Goal: Information Seeking & Learning: Learn about a topic

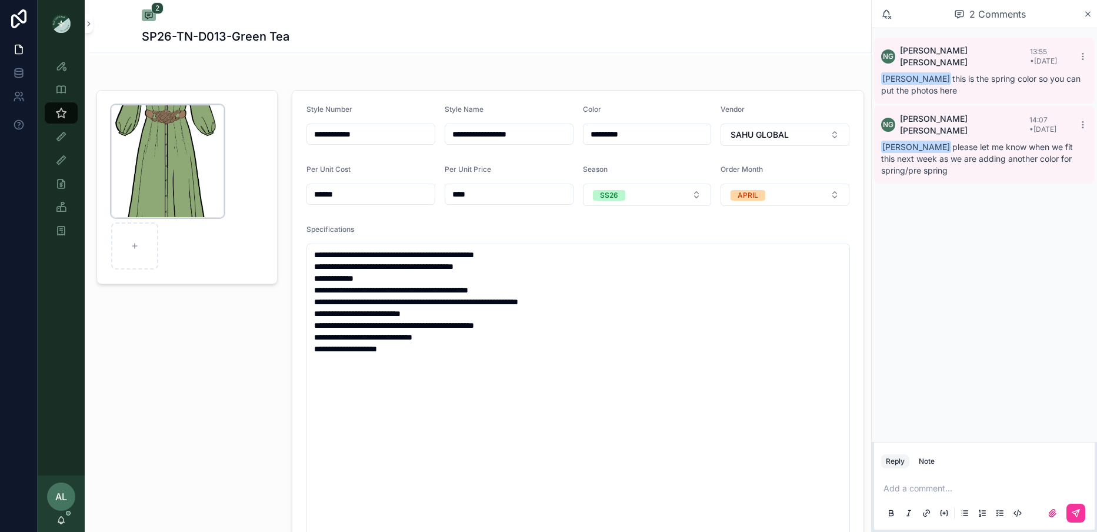
click at [171, 153] on div "Raglan-Maxi-Knot-Belt .png" at bounding box center [167, 161] width 113 height 113
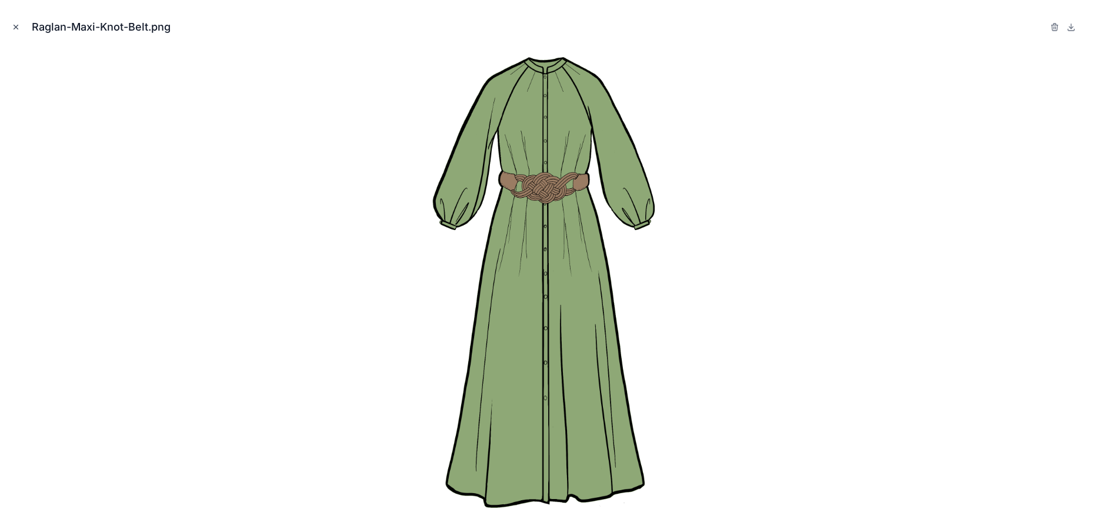
click at [17, 24] on icon "Close modal" at bounding box center [16, 27] width 8 height 8
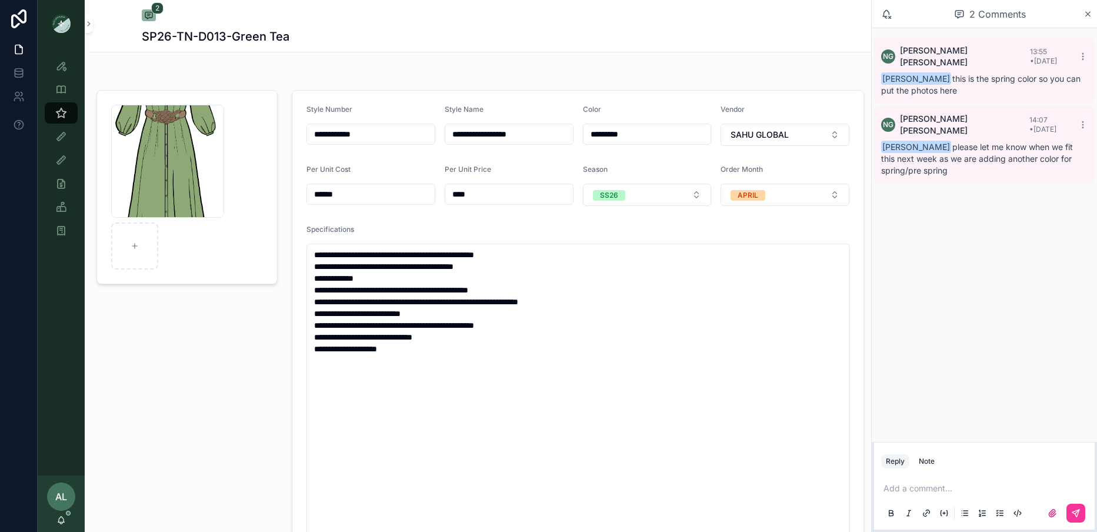
click at [217, 325] on div "Raglan-Maxi-Knot-Belt .png" at bounding box center [186, 399] width 195 height 628
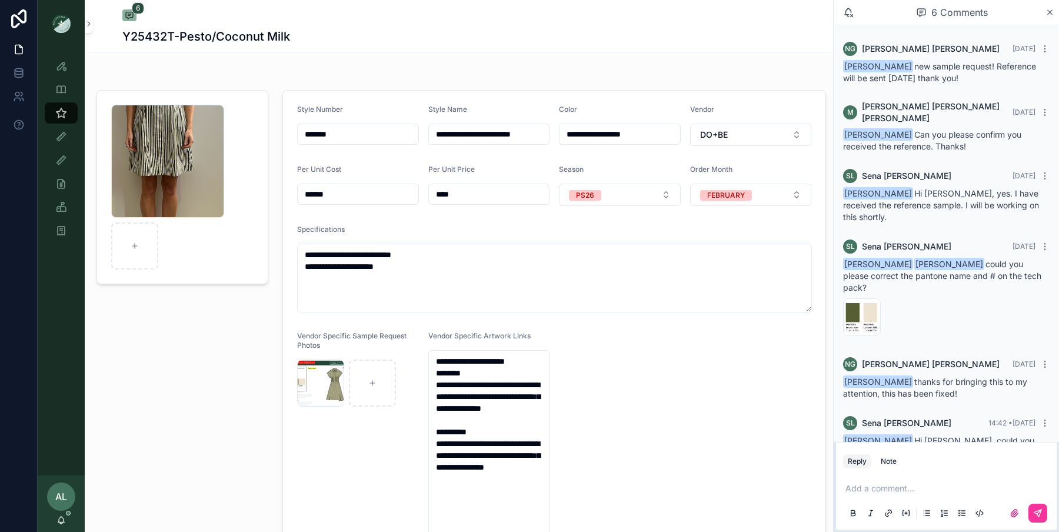
scroll to position [35, 0]
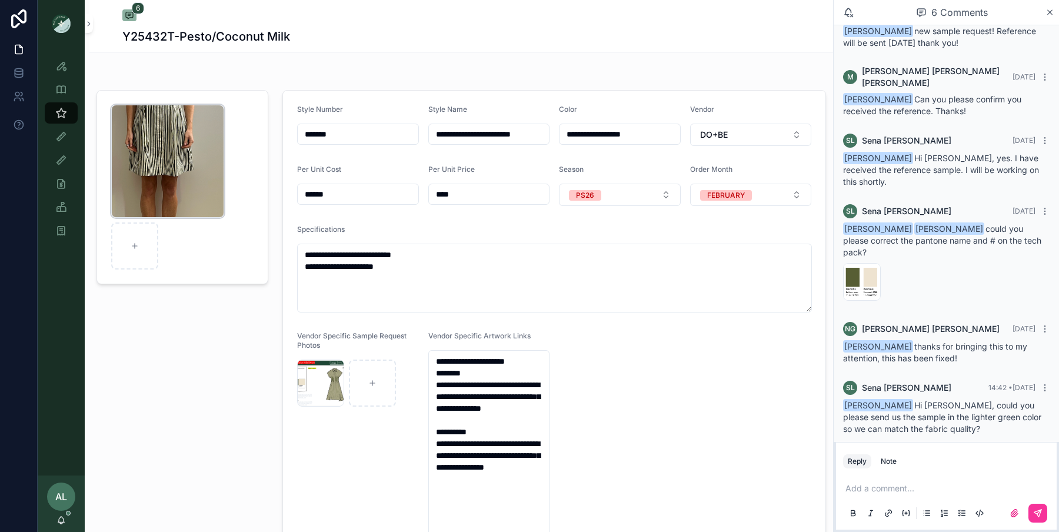
click at [194, 170] on div "Screenshot-2025-09-17-at-2.46.06-PM .png" at bounding box center [167, 161] width 113 height 113
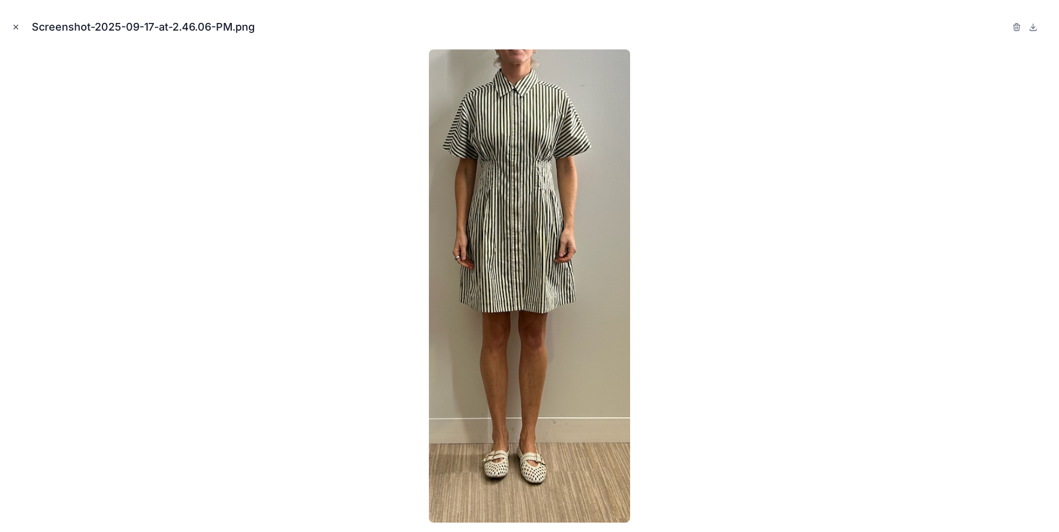
click at [14, 24] on icon "Close modal" at bounding box center [16, 27] width 8 height 8
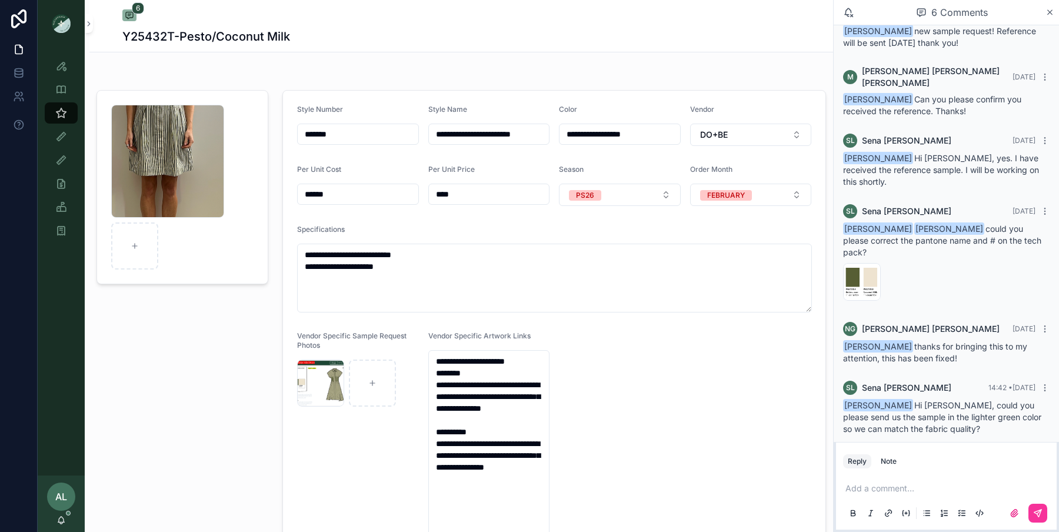
click at [903, 485] on p "scrollable content" at bounding box center [948, 488] width 207 height 12
click at [914, 468] on span "sena@doandbecollection.com" at bounding box center [936, 468] width 142 height 12
click at [1038, 512] on icon "scrollable content" at bounding box center [1037, 512] width 9 height 9
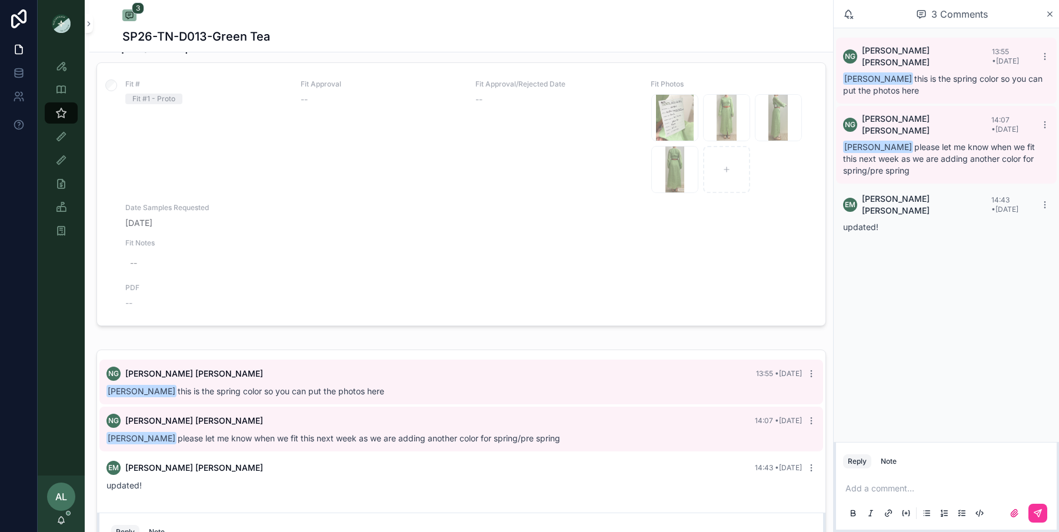
scroll to position [689, 0]
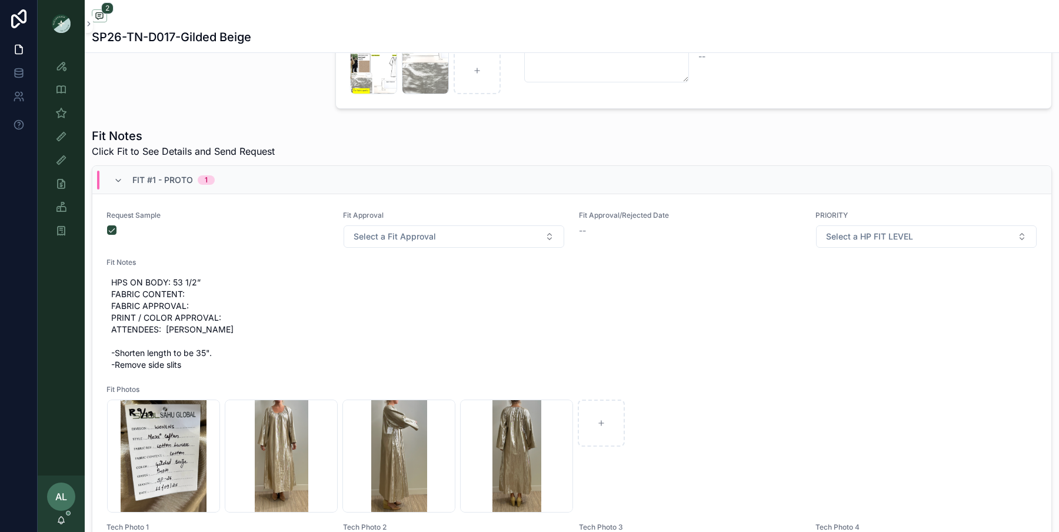
scroll to position [531, 0]
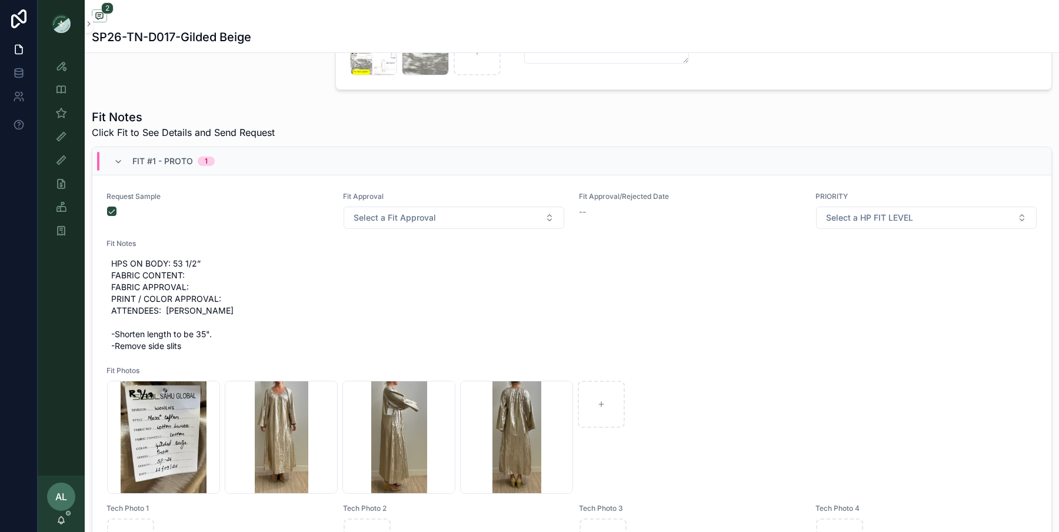
click at [203, 295] on span "HPS ON BODY: 53 1/2” FABRIC CONTENT: FABRIC APPROVAL: PRINT / COLOR APPROVAL: A…" at bounding box center [571, 305] width 921 height 94
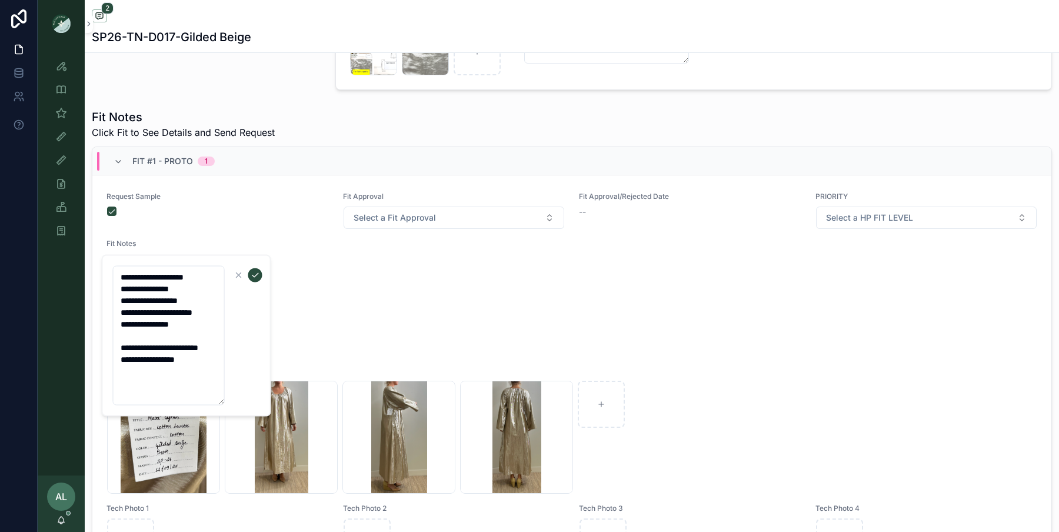
drag, startPoint x: 199, startPoint y: 385, endPoint x: 103, endPoint y: 258, distance: 159.2
click at [103, 258] on div "**********" at bounding box center [186, 336] width 169 height 162
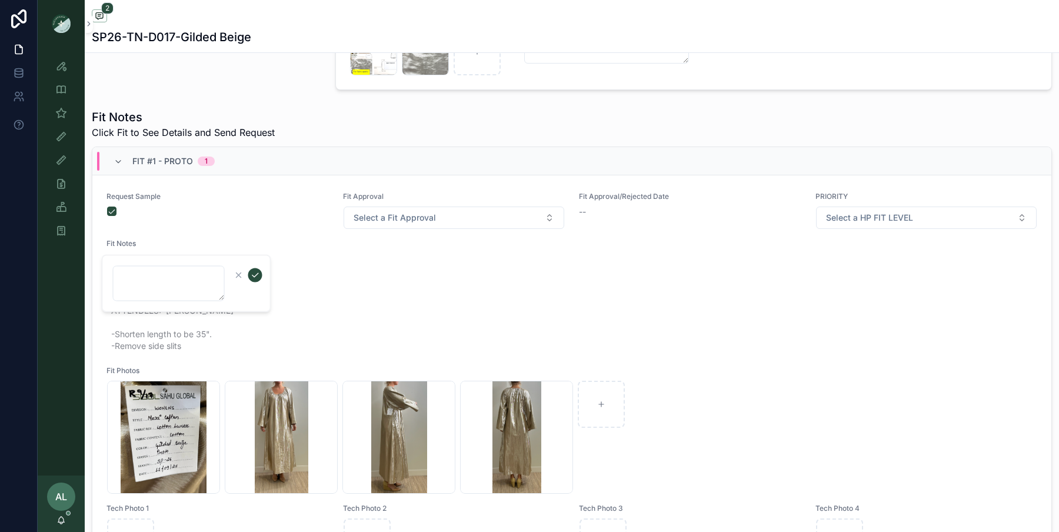
click at [254, 275] on icon "scrollable content" at bounding box center [255, 275] width 9 height 9
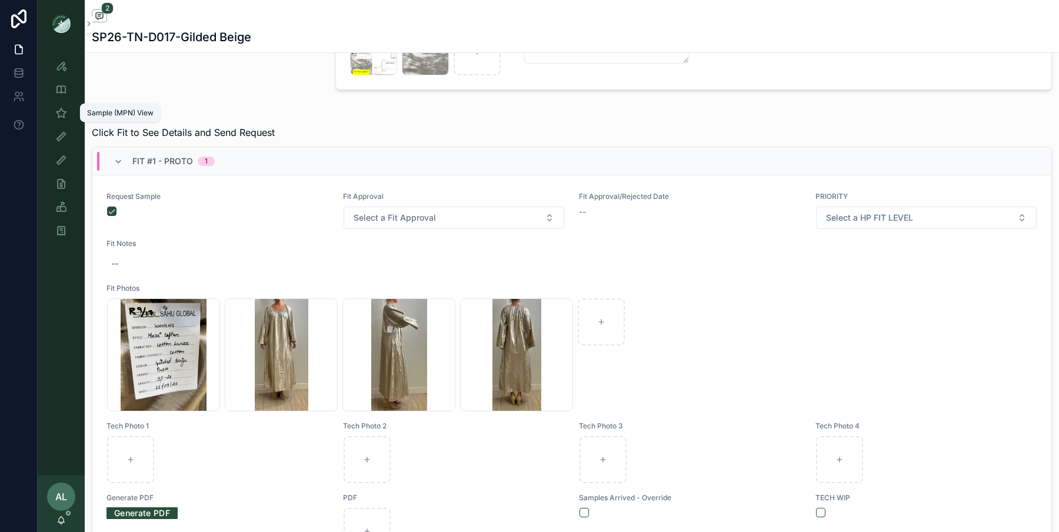
click at [59, 117] on icon "scrollable content" at bounding box center [61, 113] width 12 height 12
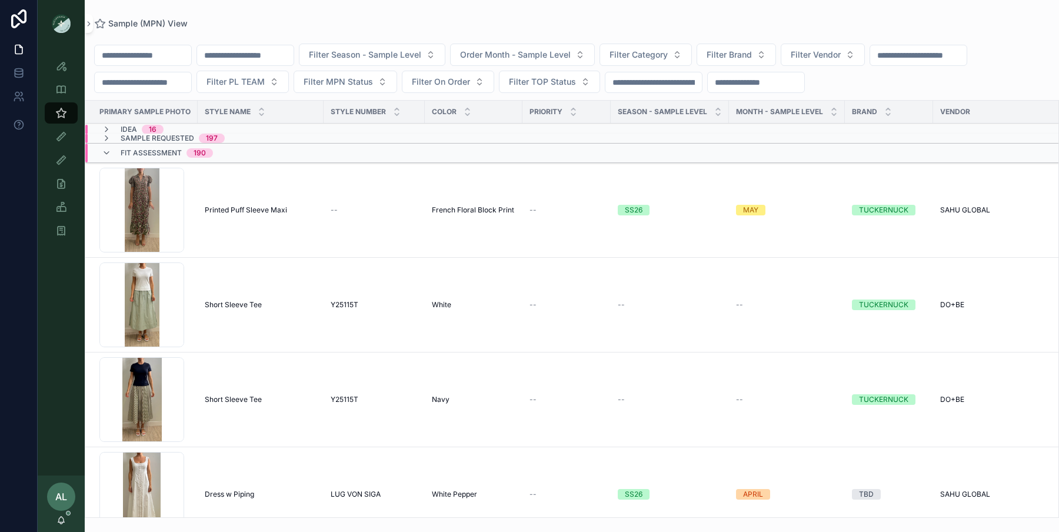
click at [844, 64] on button "Filter Vendor" at bounding box center [823, 55] width 84 height 22
type input "****"
click at [835, 105] on div "SAHU GLOBAL" at bounding box center [843, 101] width 164 height 19
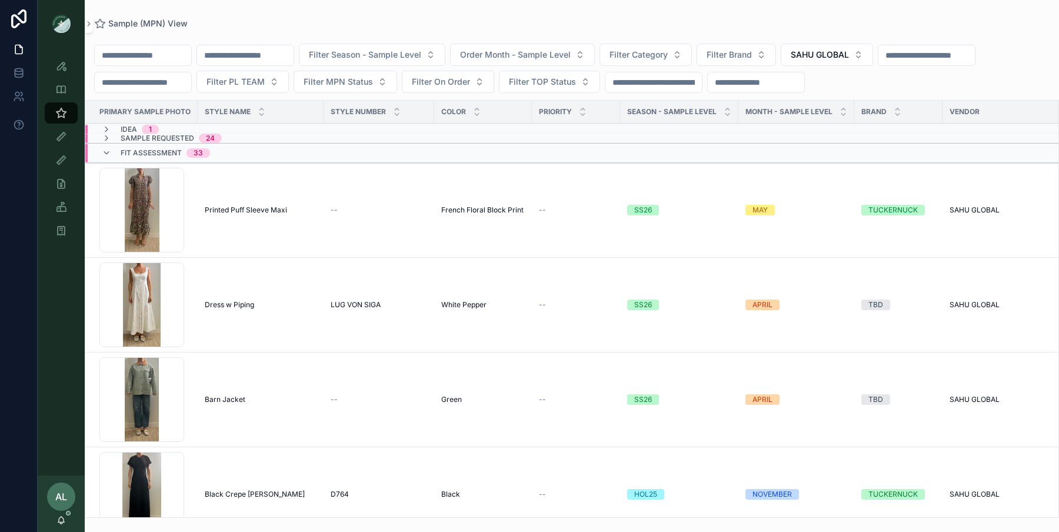
click at [106, 137] on icon "scrollable content" at bounding box center [106, 138] width 9 height 9
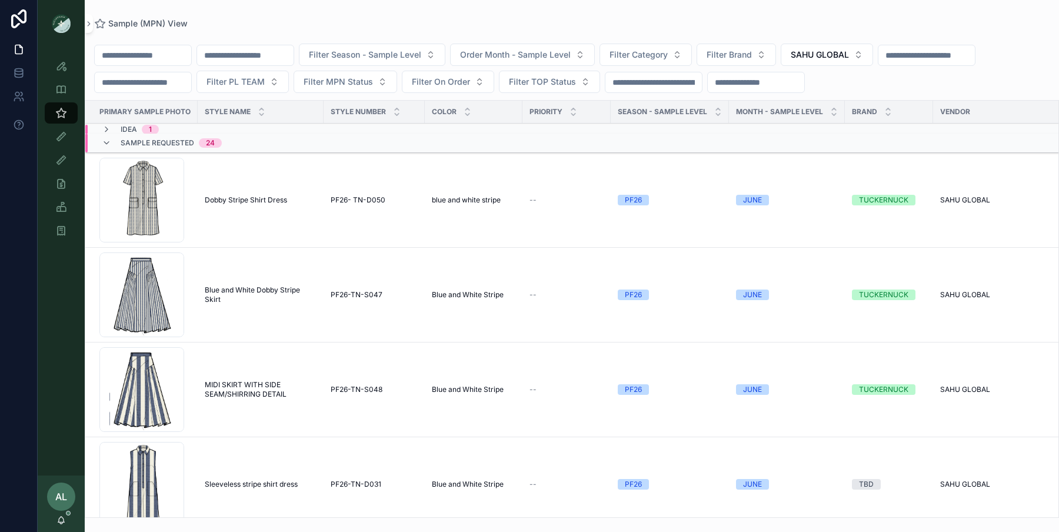
click at [106, 138] on icon "scrollable content" at bounding box center [106, 142] width 9 height 9
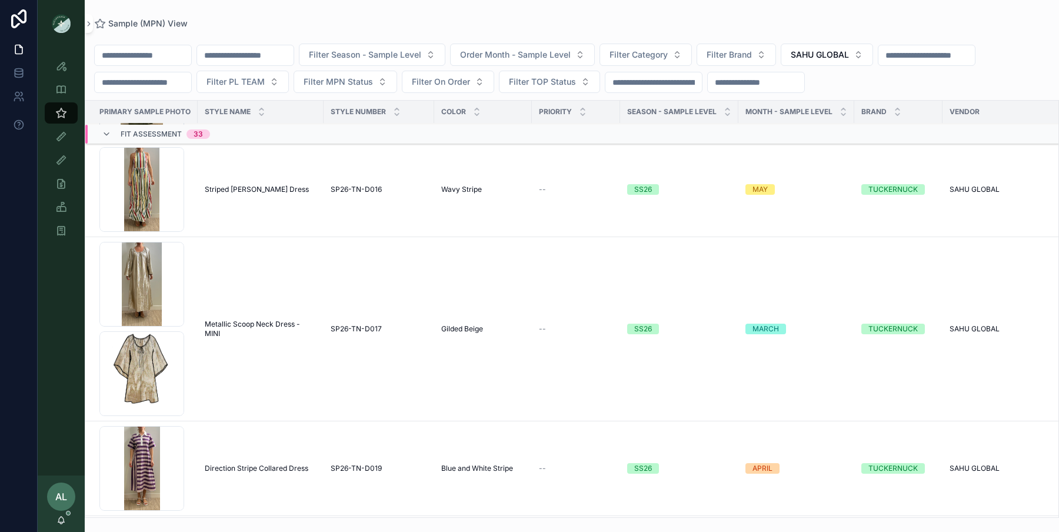
scroll to position [1829, 0]
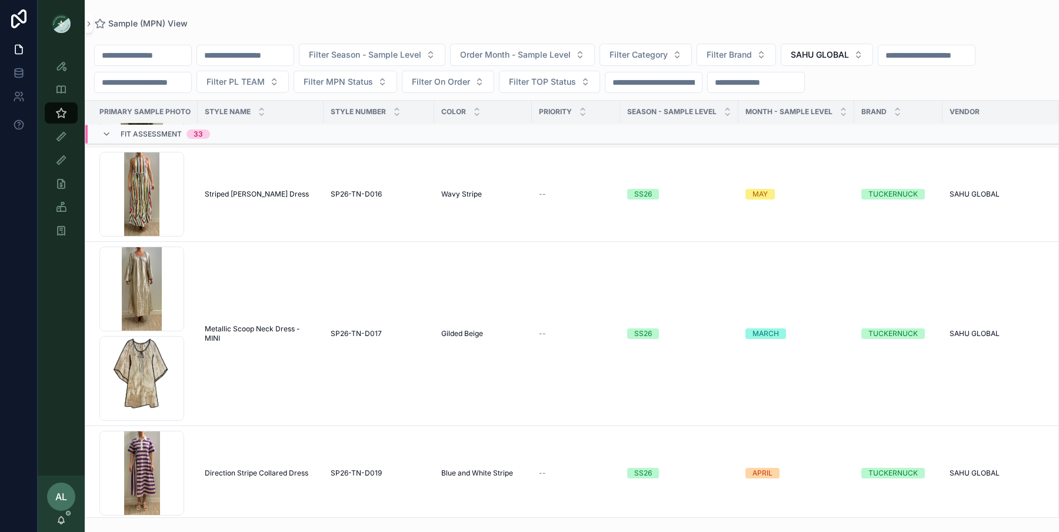
click at [152, 292] on div "Screenshot-2025-09-18-at-8.53.21-AM .png" at bounding box center [141, 289] width 85 height 85
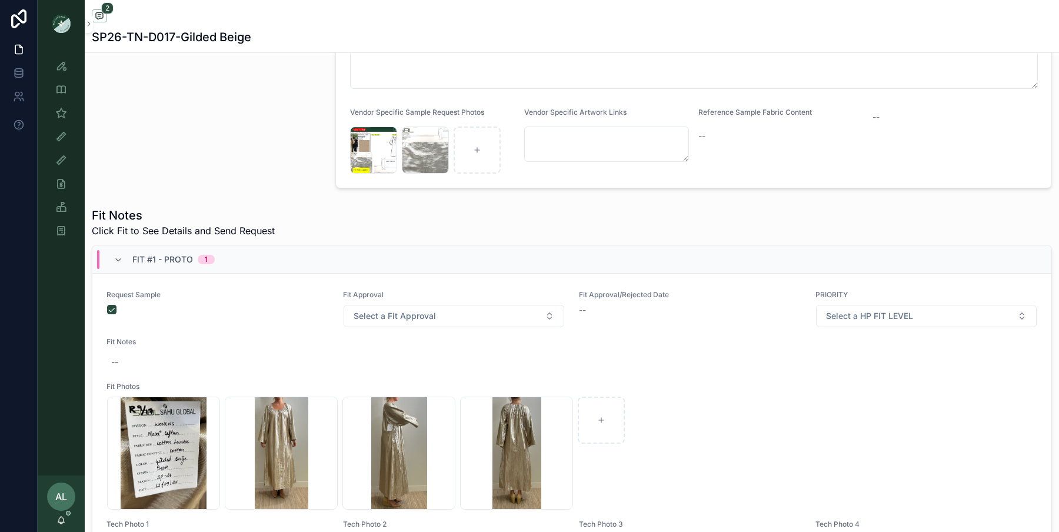
scroll to position [490, 0]
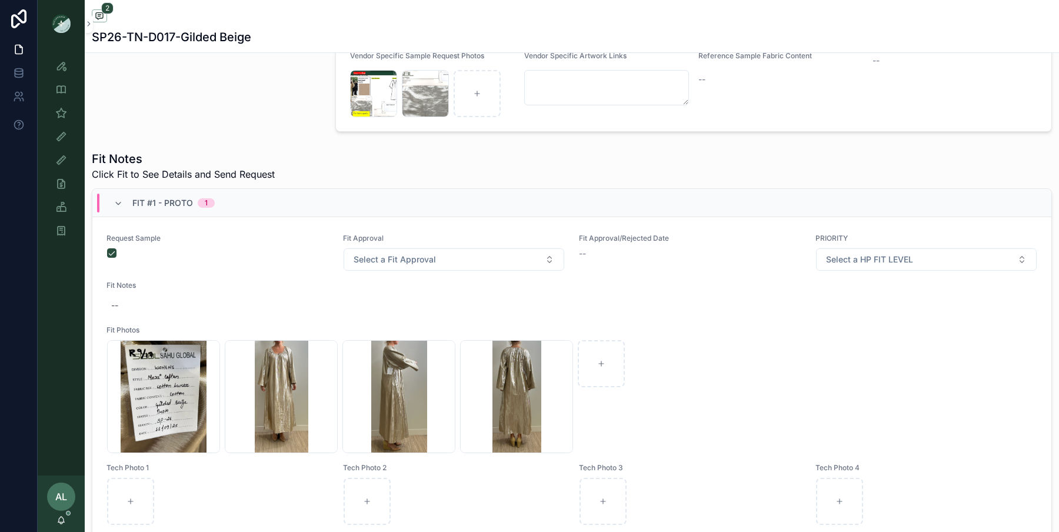
click at [121, 281] on span "Fit Notes" at bounding box center [571, 285] width 931 height 9
click at [115, 281] on span "Fit Notes" at bounding box center [571, 285] width 931 height 9
click at [119, 301] on div "--" at bounding box center [571, 305] width 931 height 21
click at [132, 321] on textarea "scrollable content" at bounding box center [169, 325] width 112 height 35
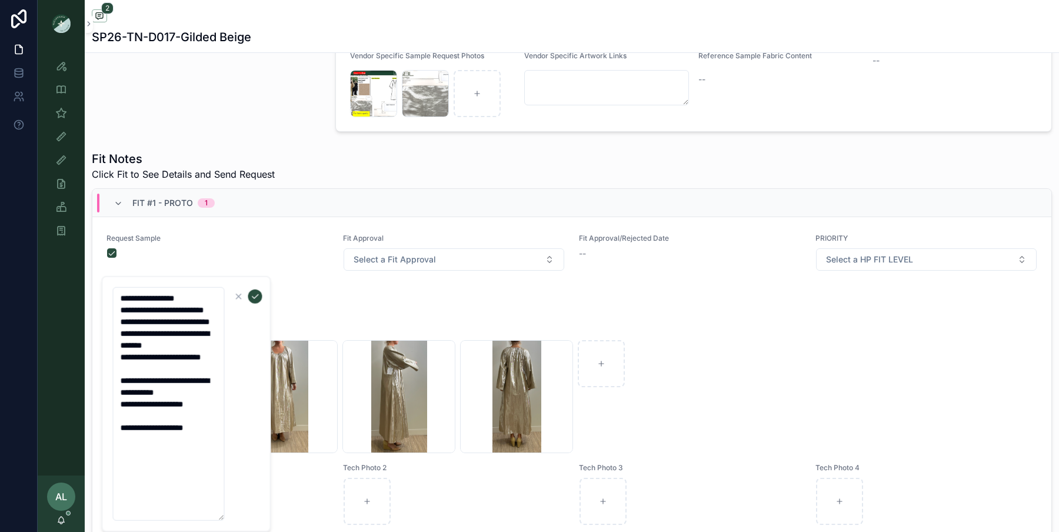
type textarea "**********"
click at [257, 294] on icon "scrollable content" at bounding box center [255, 296] width 9 height 9
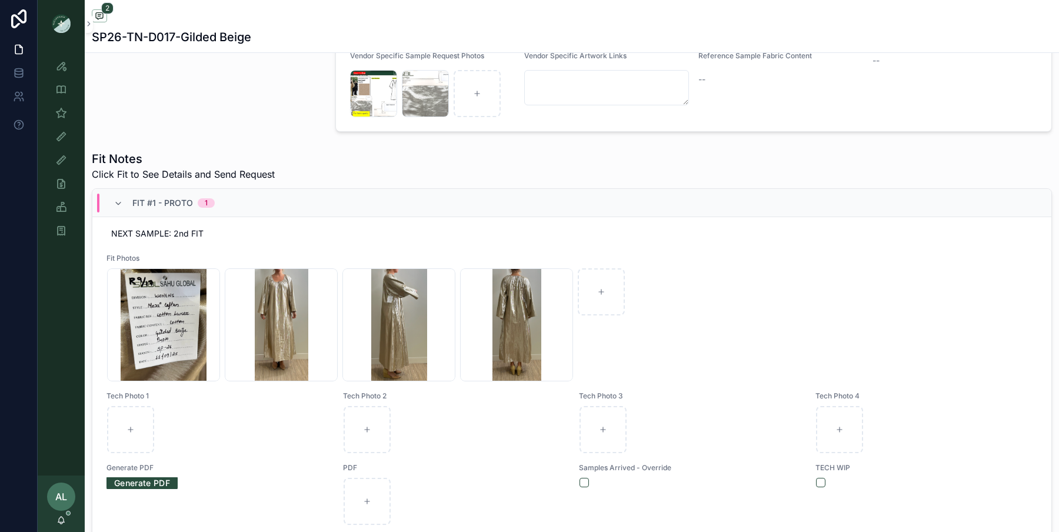
scroll to position [0, 0]
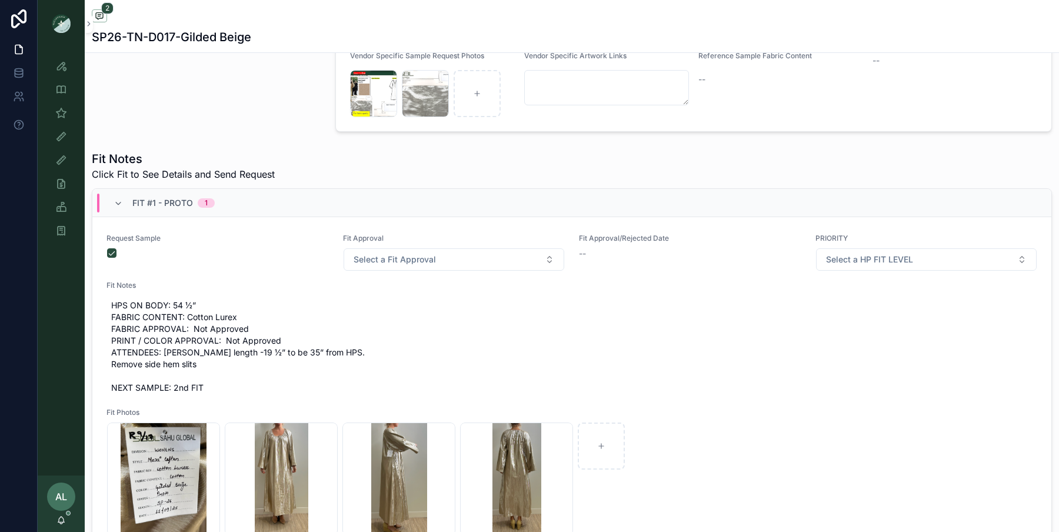
click at [434, 255] on button "Select a Fit Approval" at bounding box center [454, 259] width 221 height 22
click at [420, 303] on div "Request Another Sample" at bounding box center [425, 303] width 82 height 11
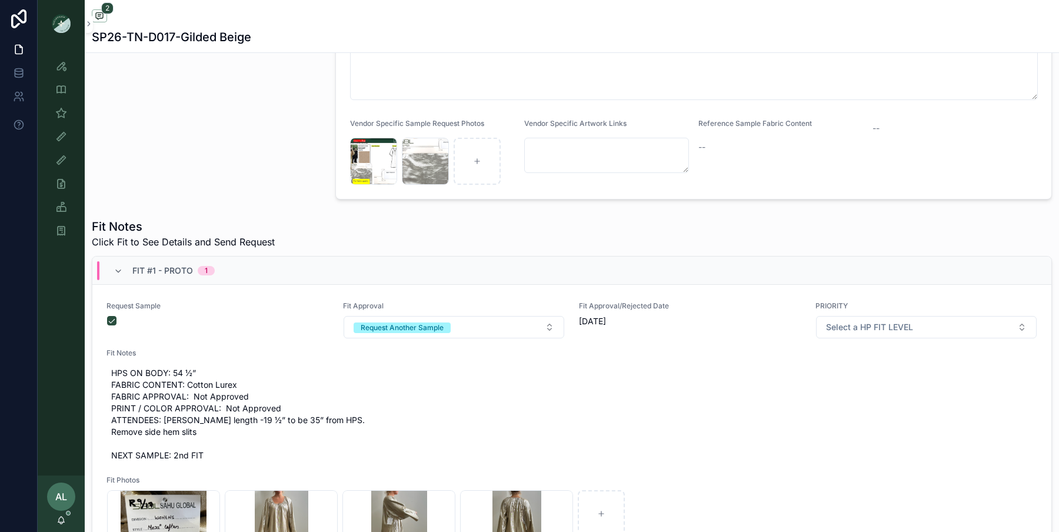
scroll to position [378, 0]
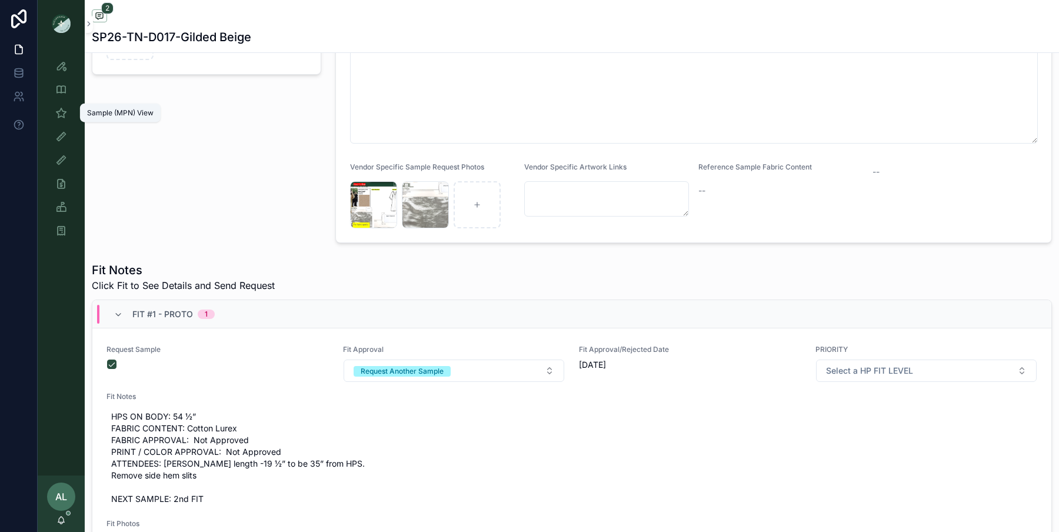
click at [60, 118] on icon "scrollable content" at bounding box center [61, 113] width 12 height 12
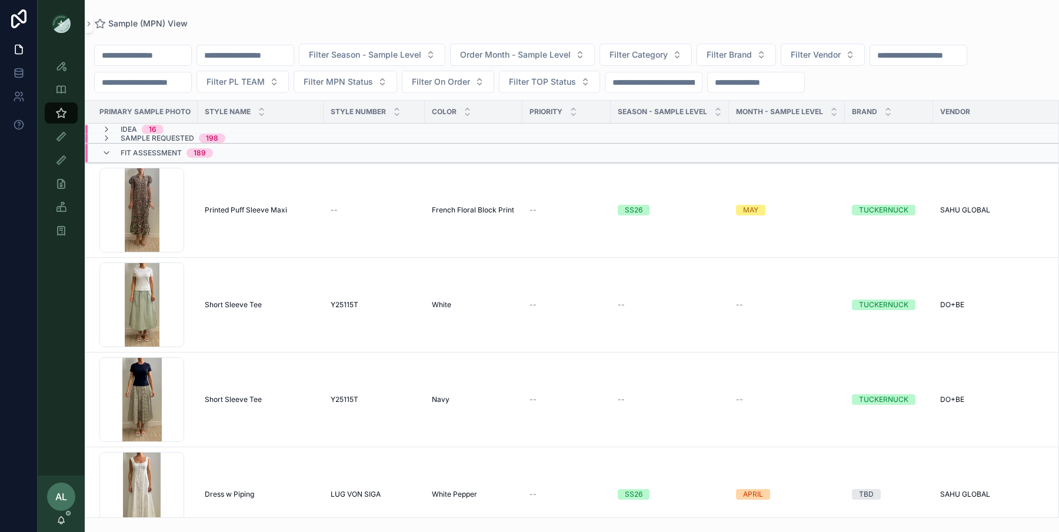
click at [232, 91] on button "Filter PL TEAM" at bounding box center [243, 82] width 92 height 22
click at [225, 128] on div "DC" at bounding box center [253, 128] width 164 height 19
click at [541, 57] on span "Order Month - Sample Level" at bounding box center [515, 55] width 111 height 12
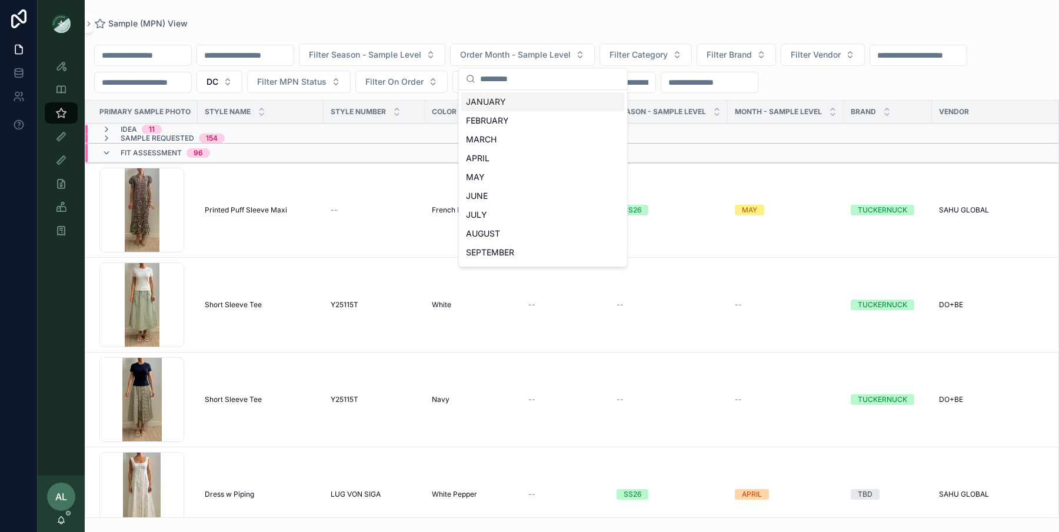
click at [489, 104] on div "JANUARY" at bounding box center [543, 101] width 164 height 19
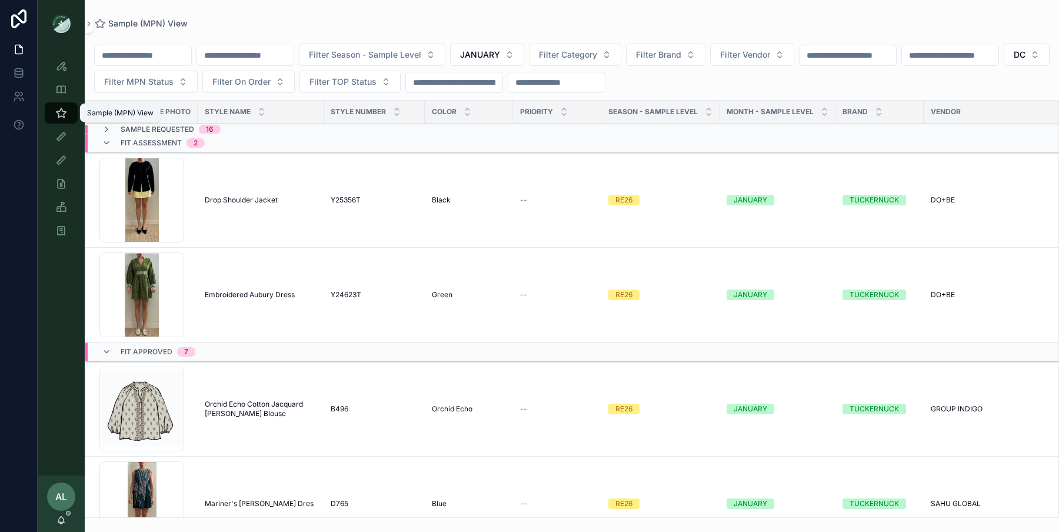
click at [55, 112] on icon "scrollable content" at bounding box center [61, 113] width 12 height 12
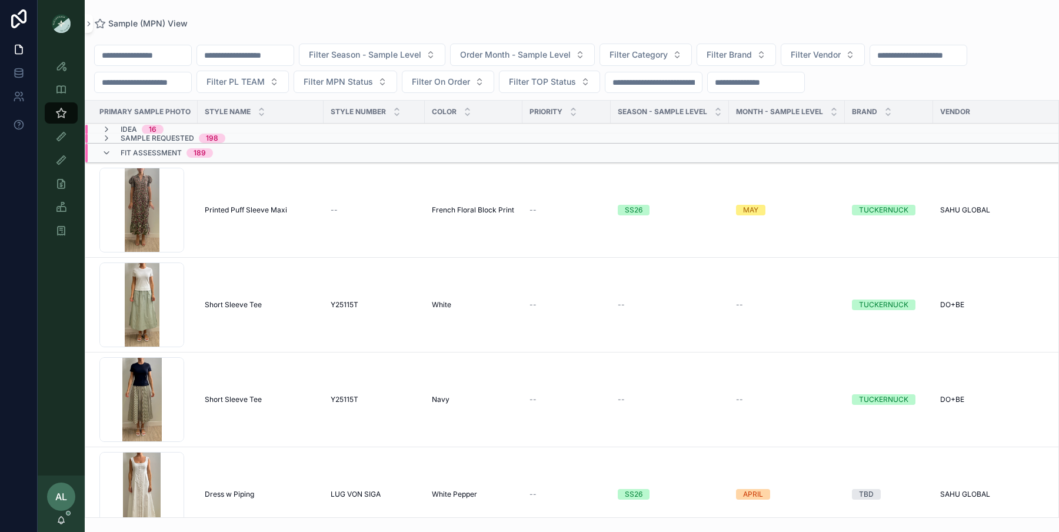
click at [294, 23] on div "Sample (MPN) View" at bounding box center [571, 23] width 955 height 9
click at [270, 58] on input "scrollable content" at bounding box center [245, 55] width 96 height 16
type input "*****"
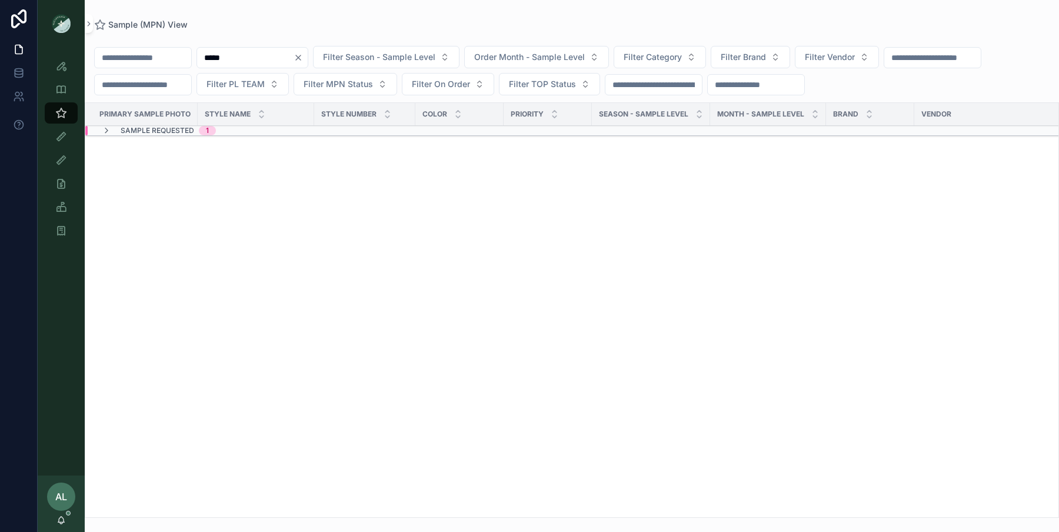
click at [106, 129] on icon "scrollable content" at bounding box center [106, 130] width 9 height 9
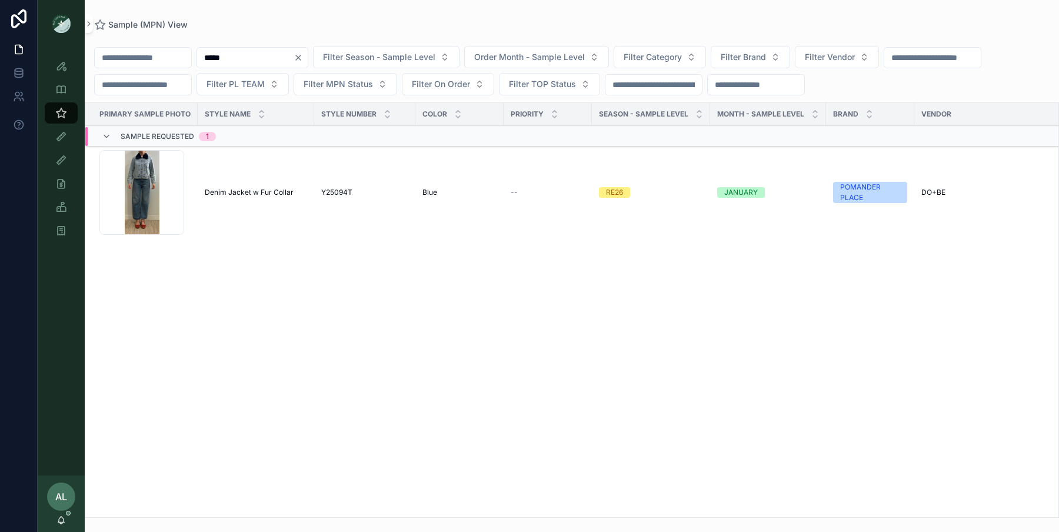
click at [178, 193] on div "Screenshot-2025-08-26-at-8.50.58-AM .png" at bounding box center [141, 192] width 85 height 85
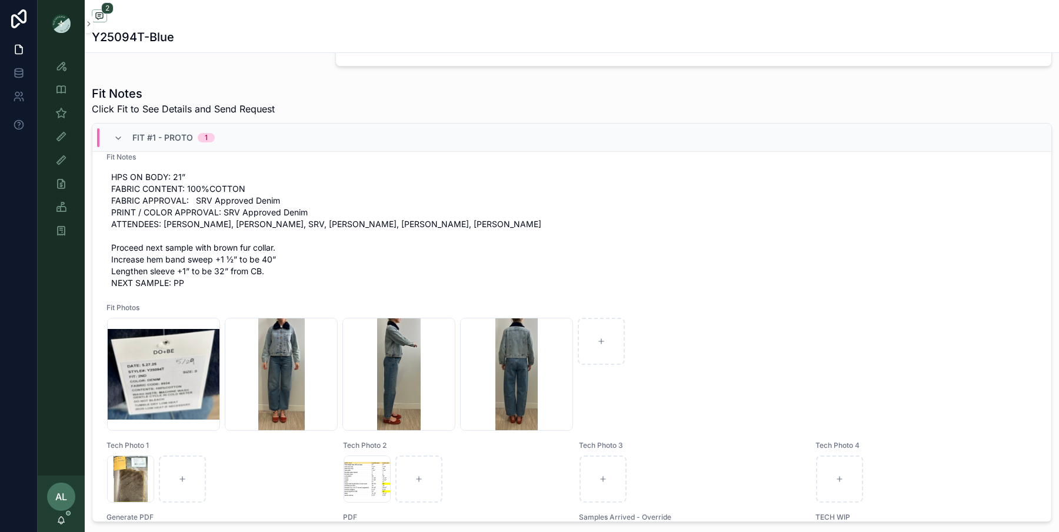
scroll to position [74, 0]
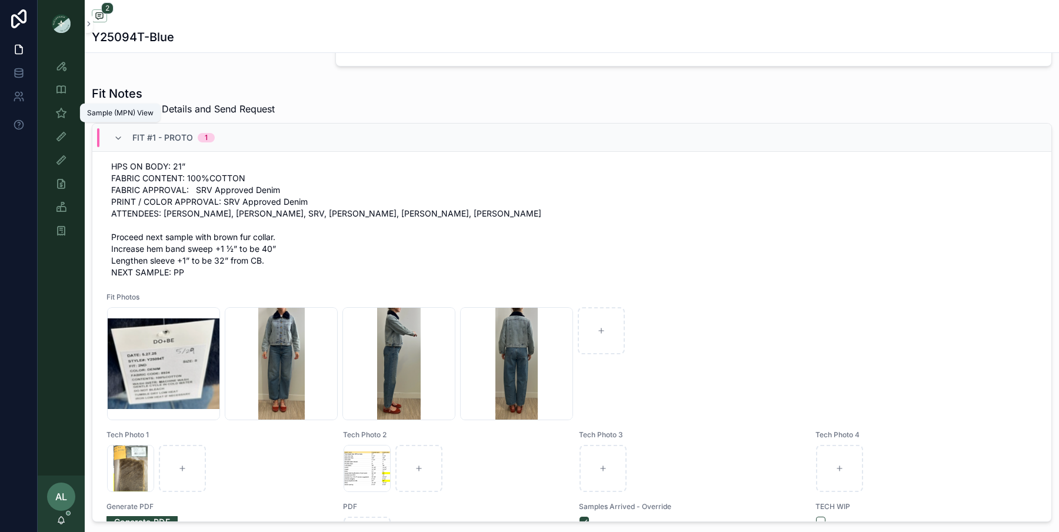
click at [60, 121] on div "Sample (MPN) View" at bounding box center [61, 113] width 19 height 19
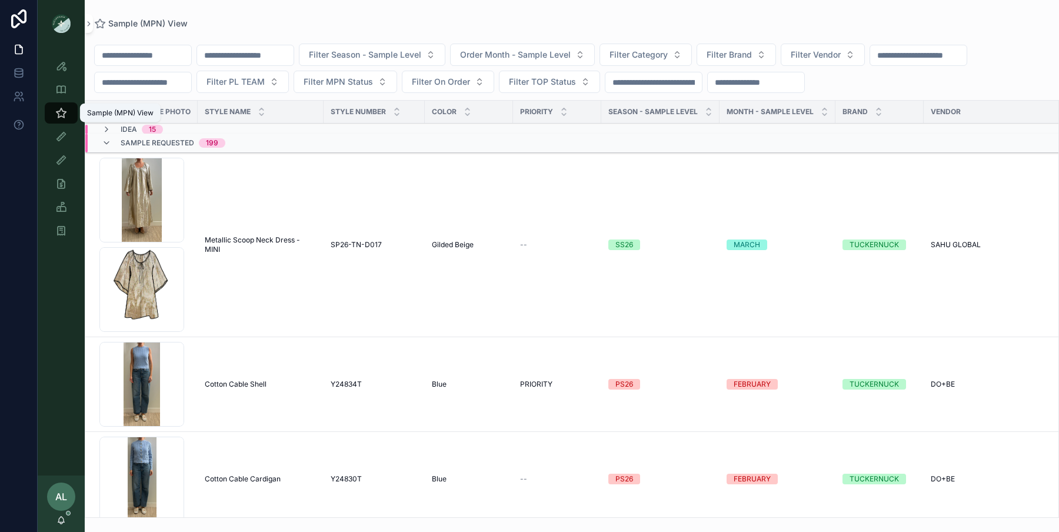
click at [62, 114] on icon "scrollable content" at bounding box center [61, 113] width 12 height 12
click at [522, 58] on span "Order Month - Sample Level" at bounding box center [515, 55] width 111 height 12
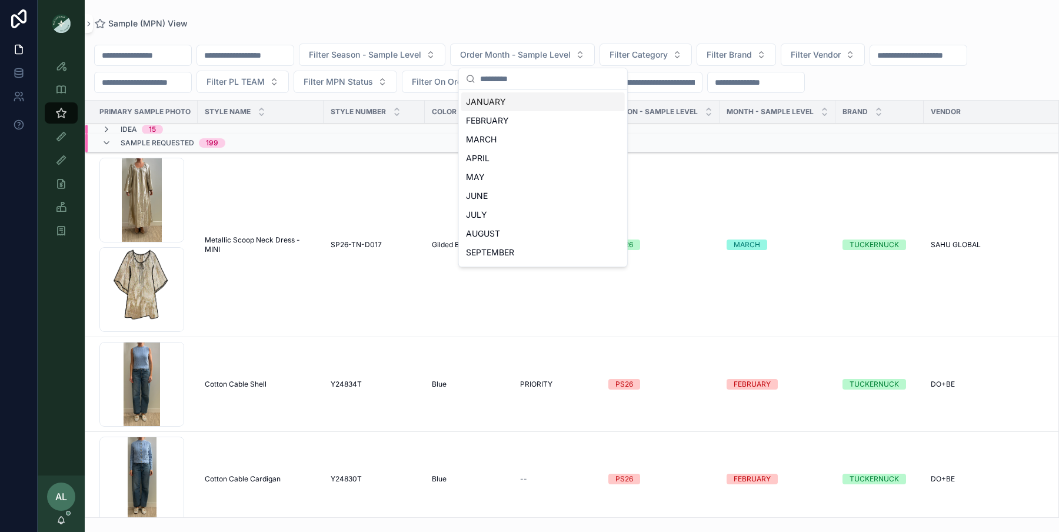
click at [498, 99] on div "JANUARY" at bounding box center [543, 101] width 164 height 19
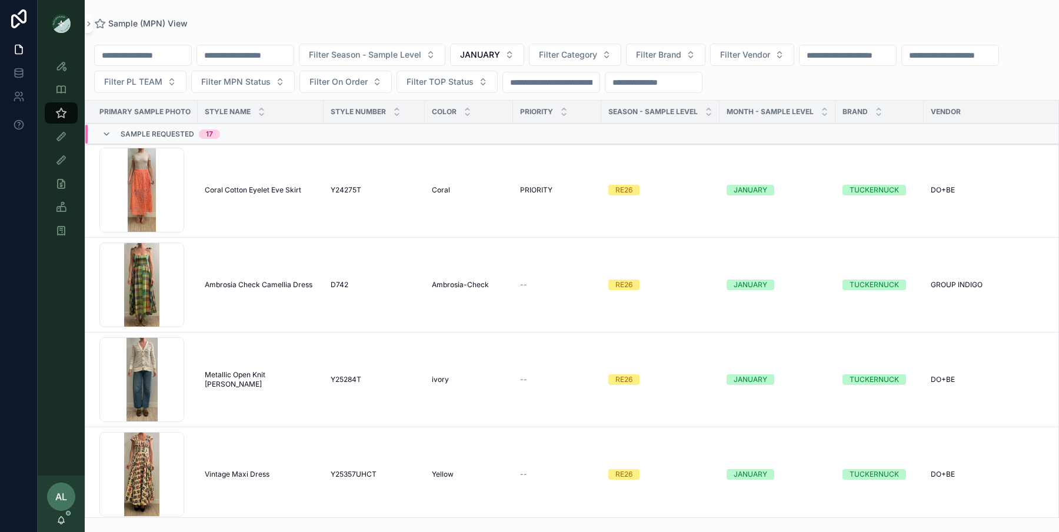
click at [142, 79] on span "Filter PL TEAM" at bounding box center [133, 82] width 58 height 12
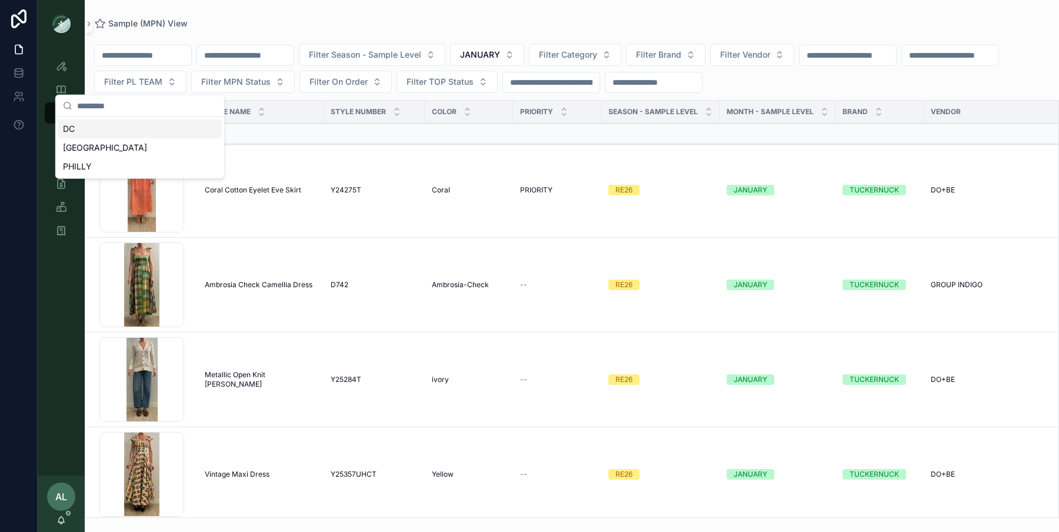
click at [131, 126] on div "DC" at bounding box center [140, 128] width 164 height 19
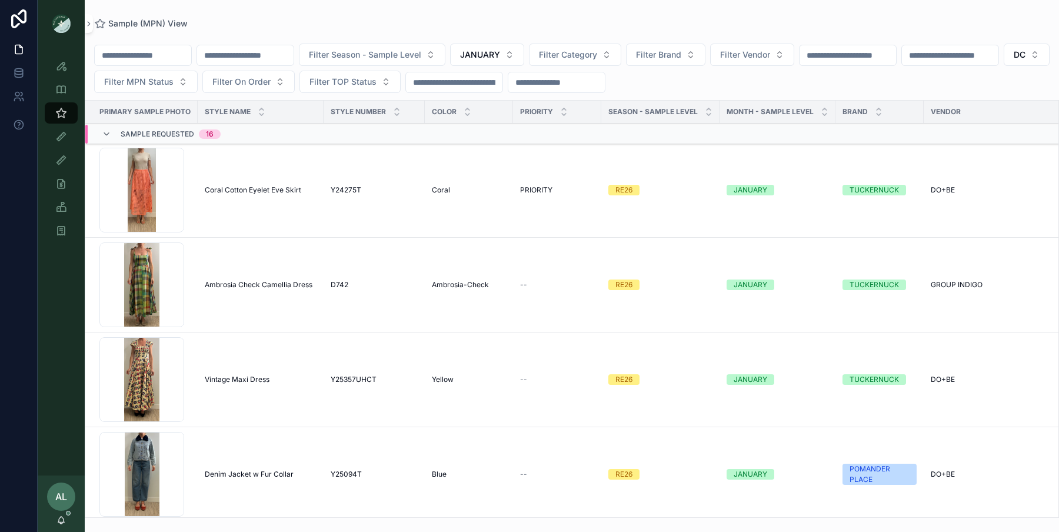
click at [271, 85] on span "Filter On Order" at bounding box center [241, 82] width 58 height 12
click at [269, 164] on div "Yes" at bounding box center [297, 166] width 164 height 19
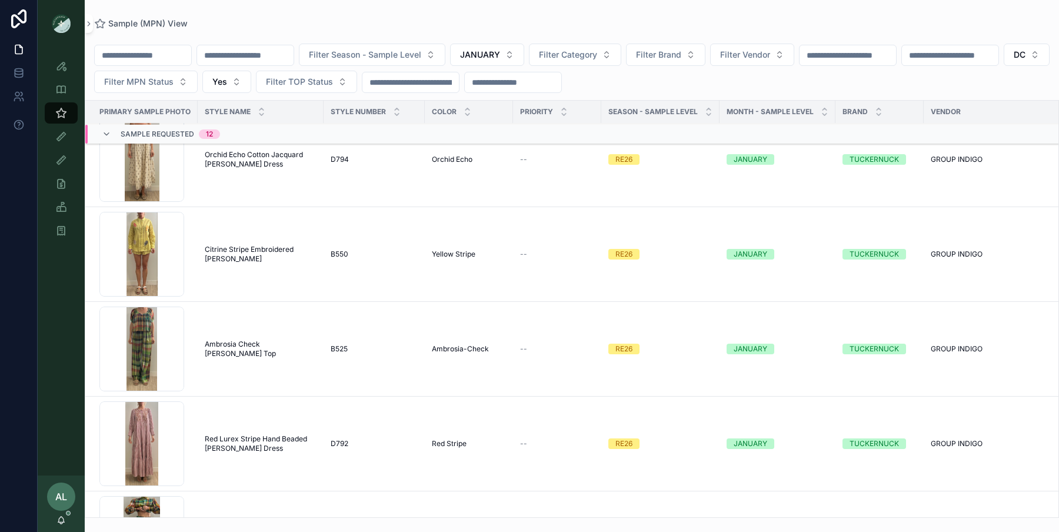
scroll to position [316, 0]
click at [487, 56] on span "JANUARY" at bounding box center [480, 55] width 40 height 12
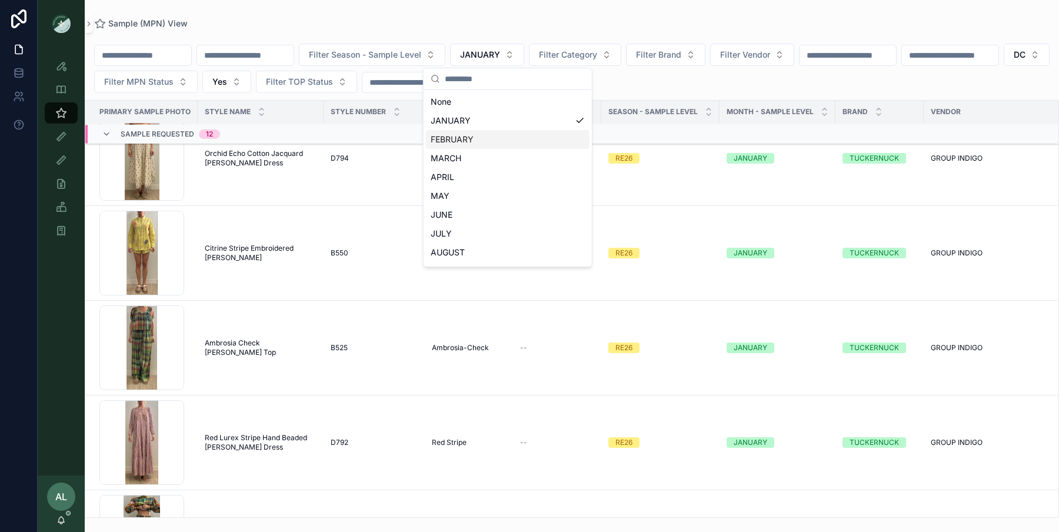
click at [461, 138] on div "FEBRUARY" at bounding box center [508, 139] width 164 height 19
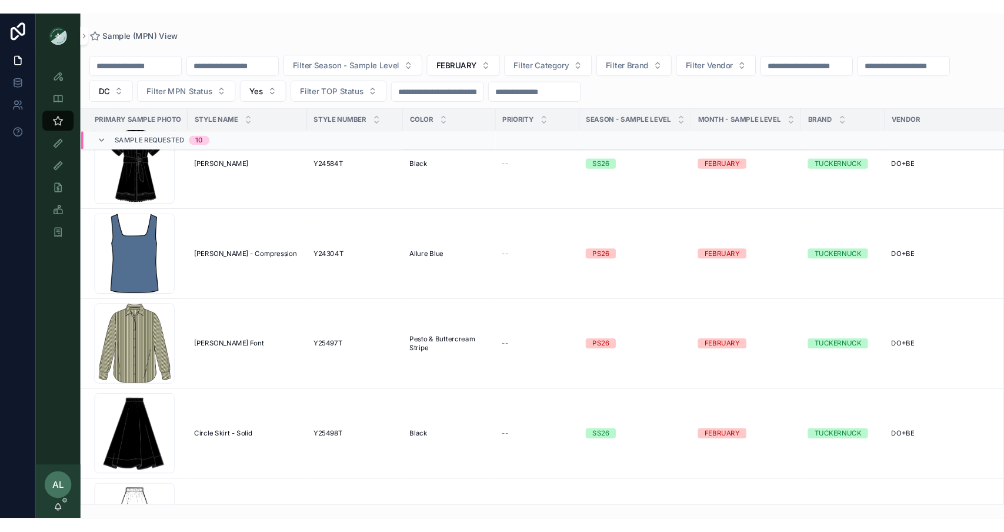
scroll to position [140, 0]
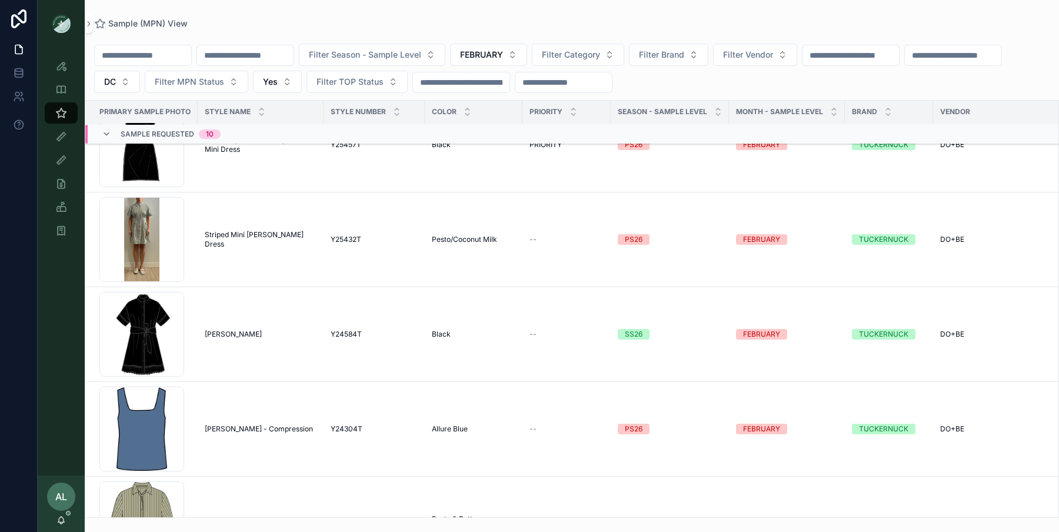
click at [765, 56] on span "Filter Vendor" at bounding box center [748, 55] width 50 height 12
type input "****"
click at [773, 96] on div "SAHU GLOBAL" at bounding box center [776, 101] width 164 height 19
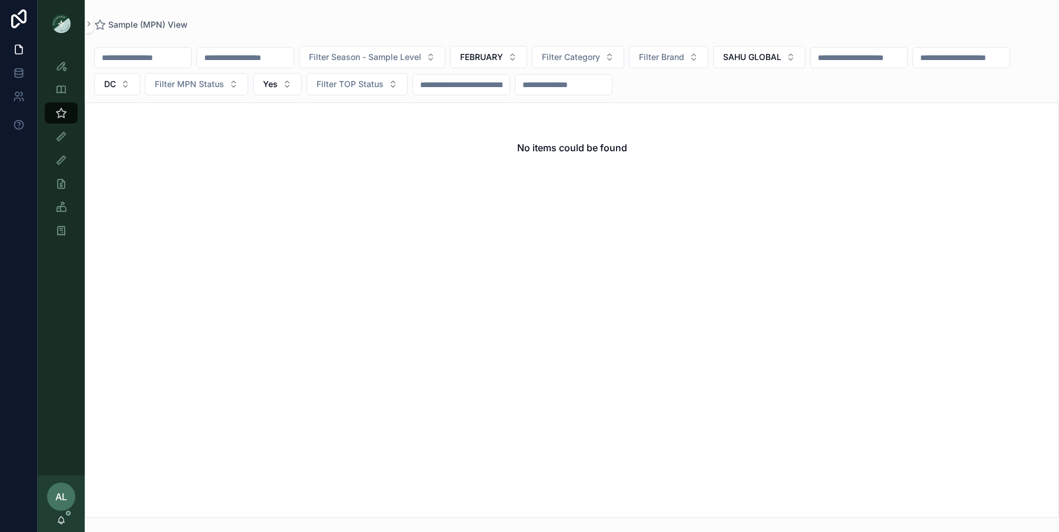
click at [491, 53] on span "FEBRUARY" at bounding box center [481, 57] width 43 height 12
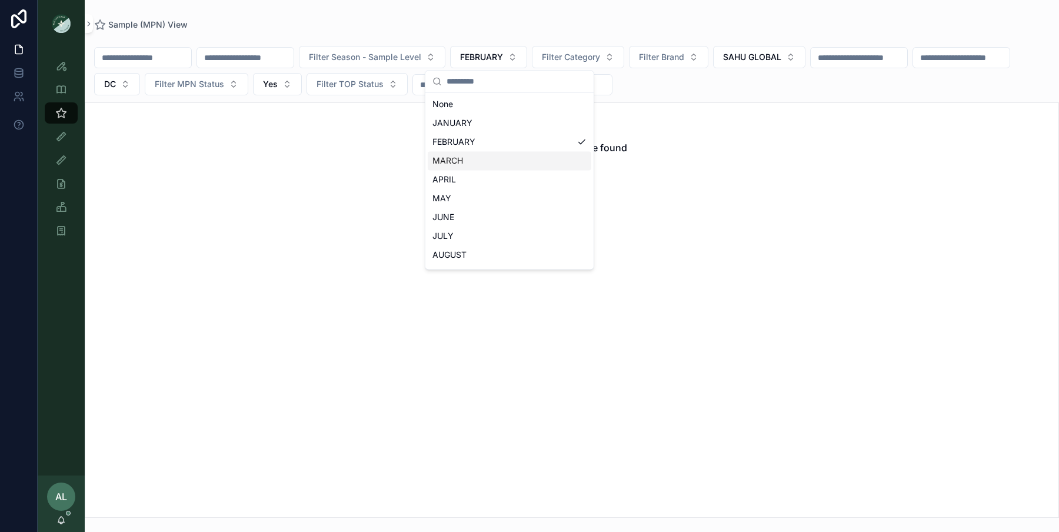
click at [440, 153] on div "MARCH" at bounding box center [510, 160] width 164 height 19
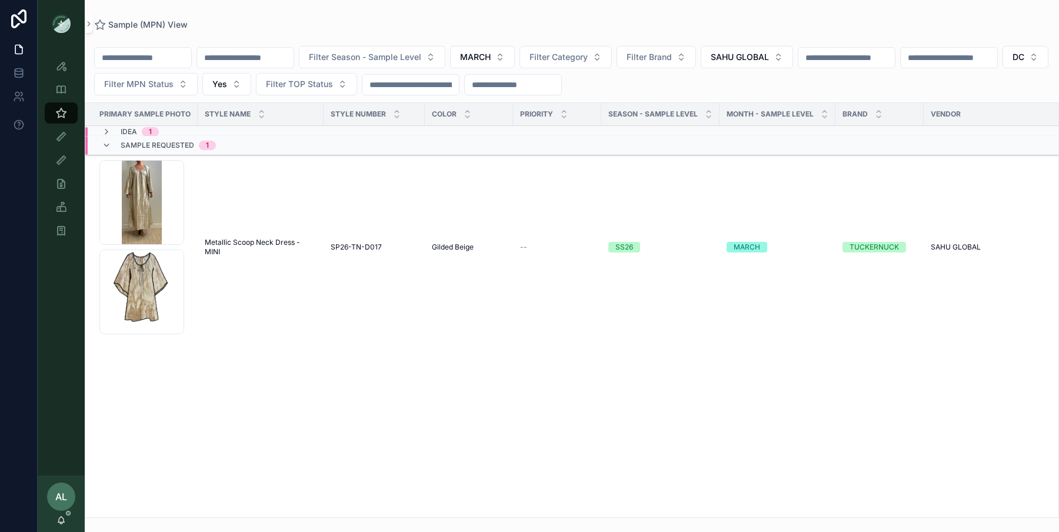
click at [195, 426] on div "PRIMARY SAMPLE PHOTO Style Name Style Number Color PRIORITY Season - Sample Lev…" at bounding box center [571, 310] width 973 height 414
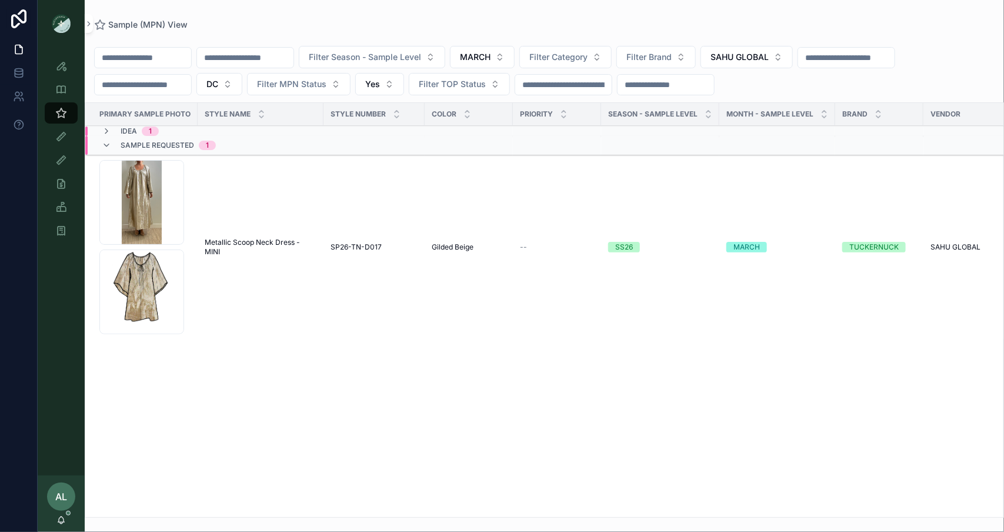
click at [491, 59] on span "MARCH" at bounding box center [475, 57] width 31 height 12
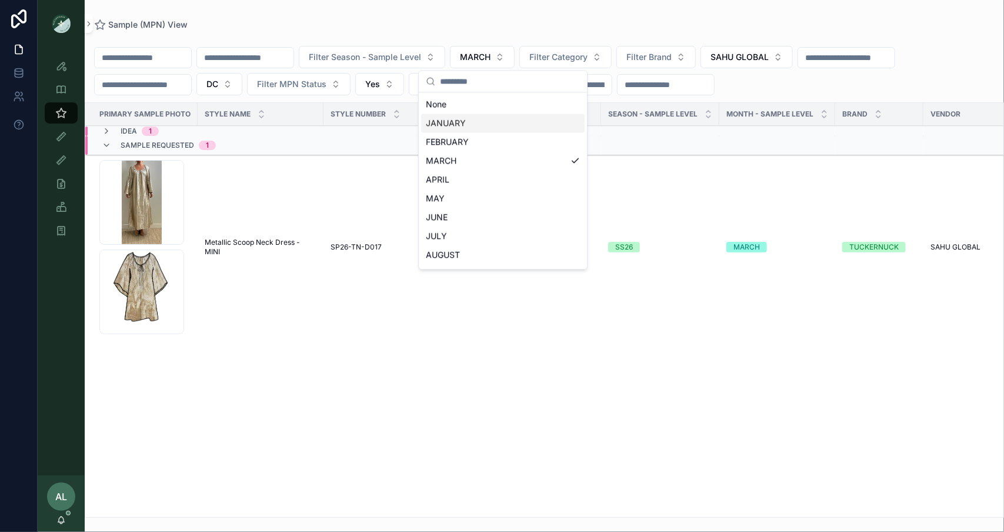
click at [468, 126] on div "JANUARY" at bounding box center [503, 123] width 164 height 19
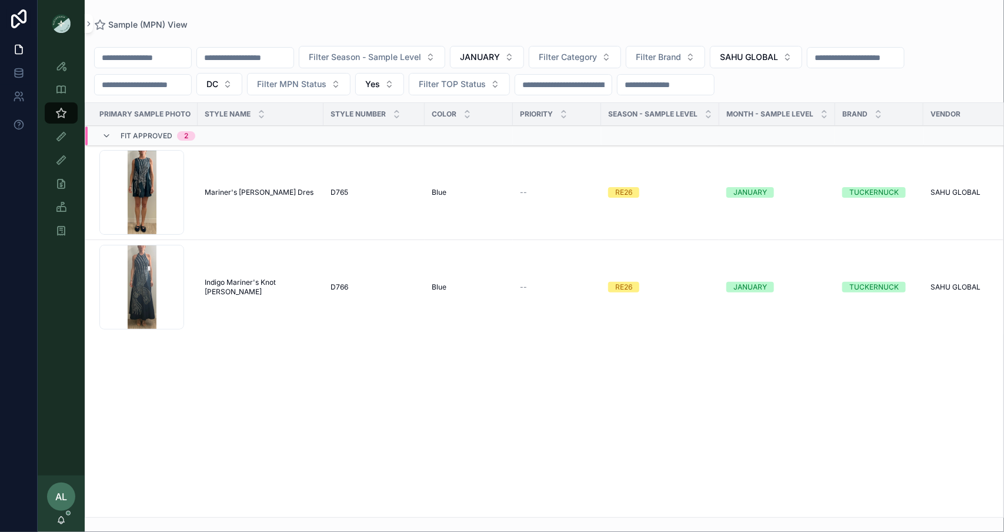
click at [764, 62] on span "SAHU GLOBAL" at bounding box center [749, 57] width 58 height 12
type input "**"
click at [727, 124] on div "DO+BE" at bounding box center [776, 123] width 164 height 19
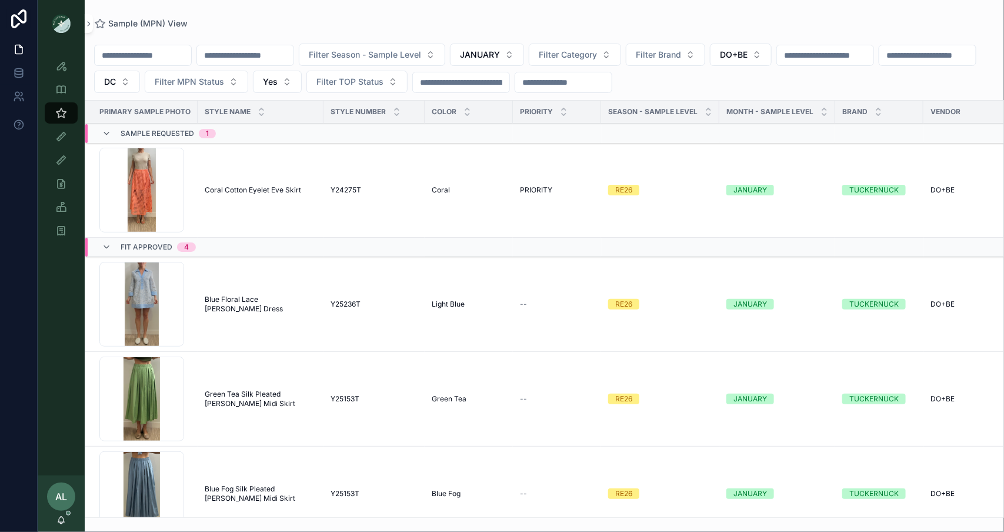
click at [521, 51] on button "JANUARY" at bounding box center [487, 55] width 74 height 22
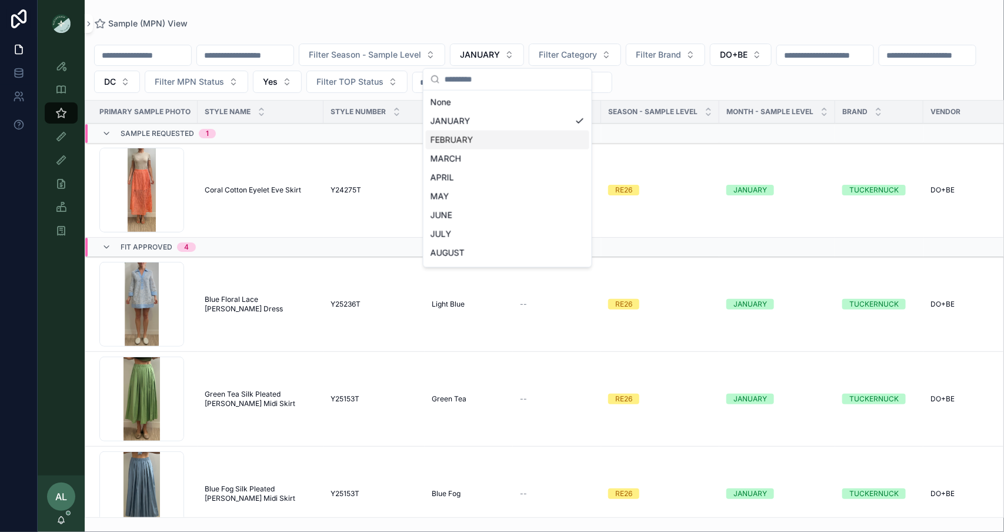
click at [452, 137] on div "FEBRUARY" at bounding box center [508, 140] width 164 height 19
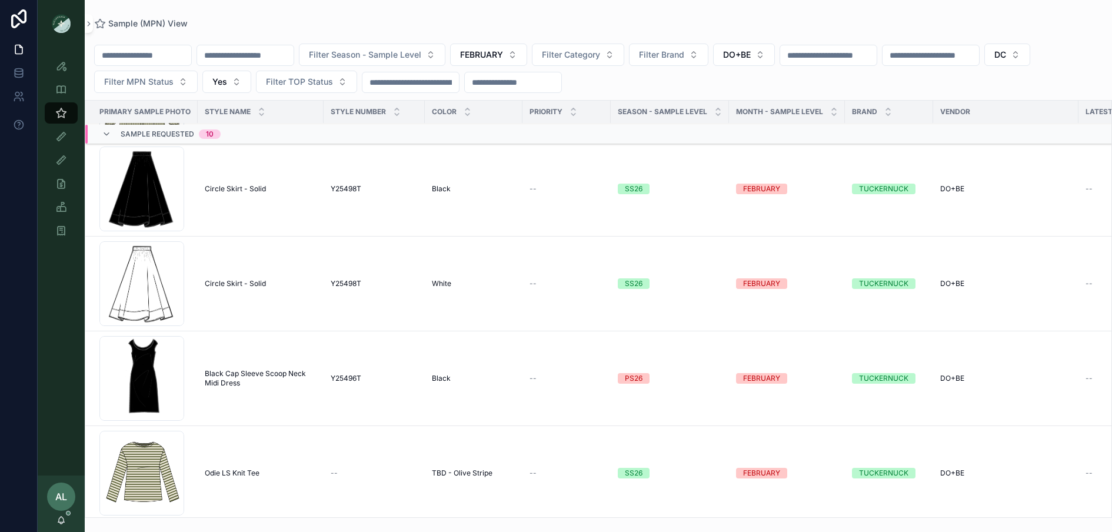
scroll to position [584, 0]
